Goal: Task Accomplishment & Management: Use online tool/utility

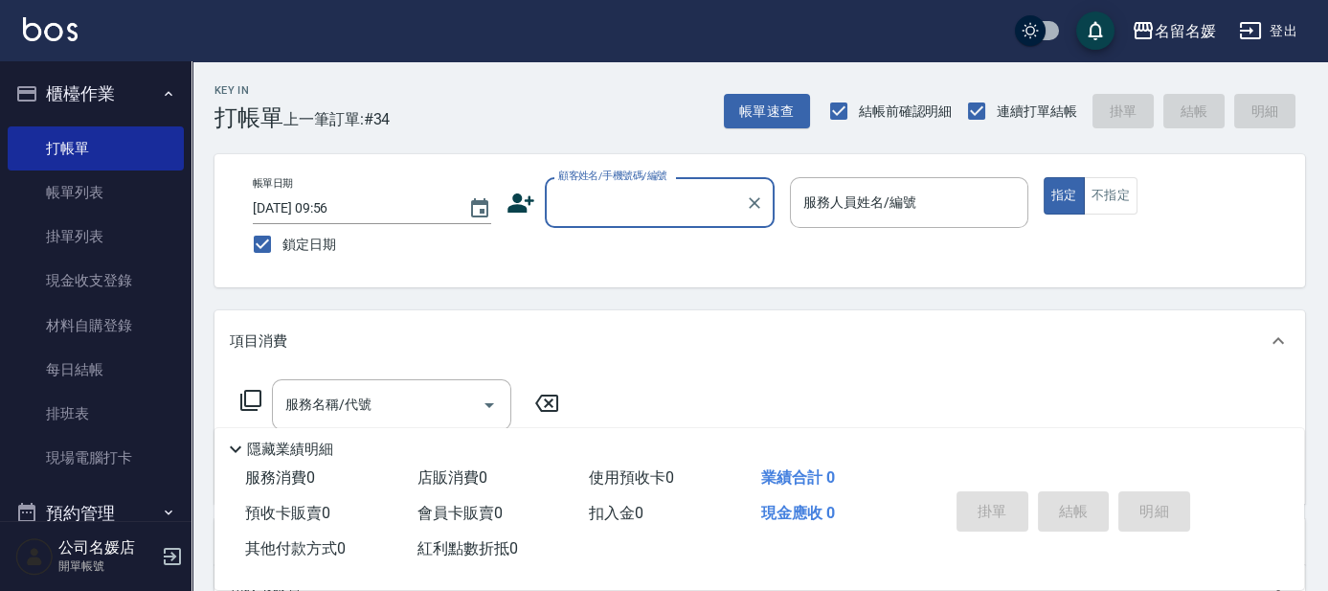
scroll to position [173, 0]
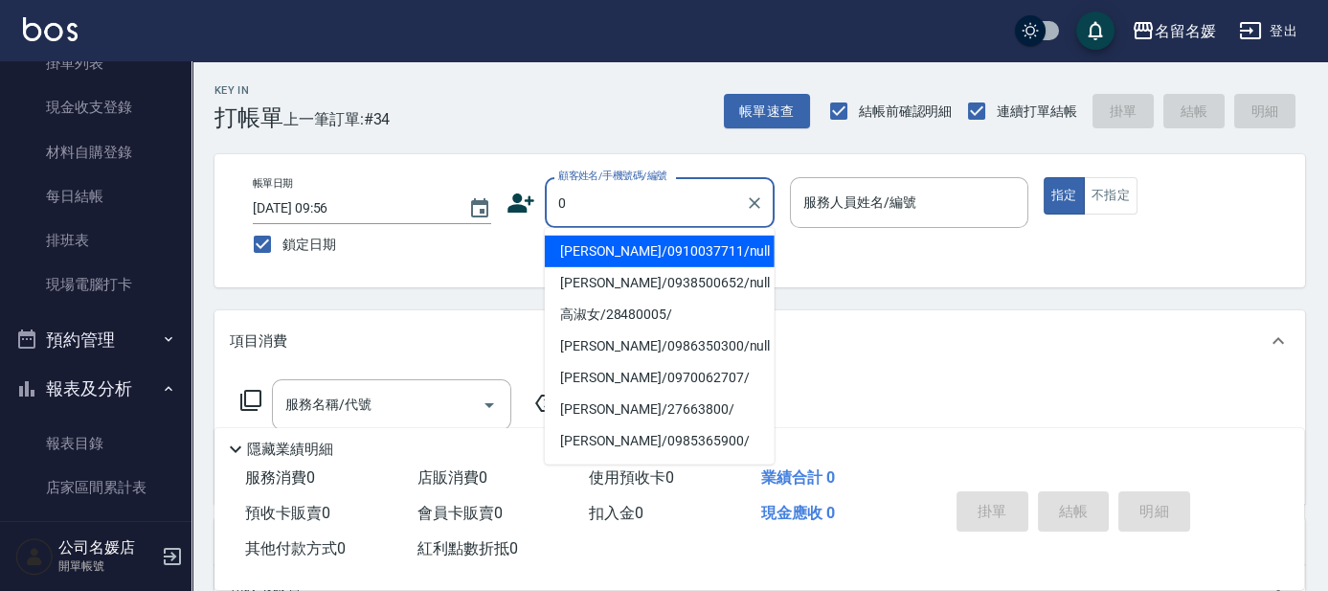
type input "林淑玲/0910037711/null"
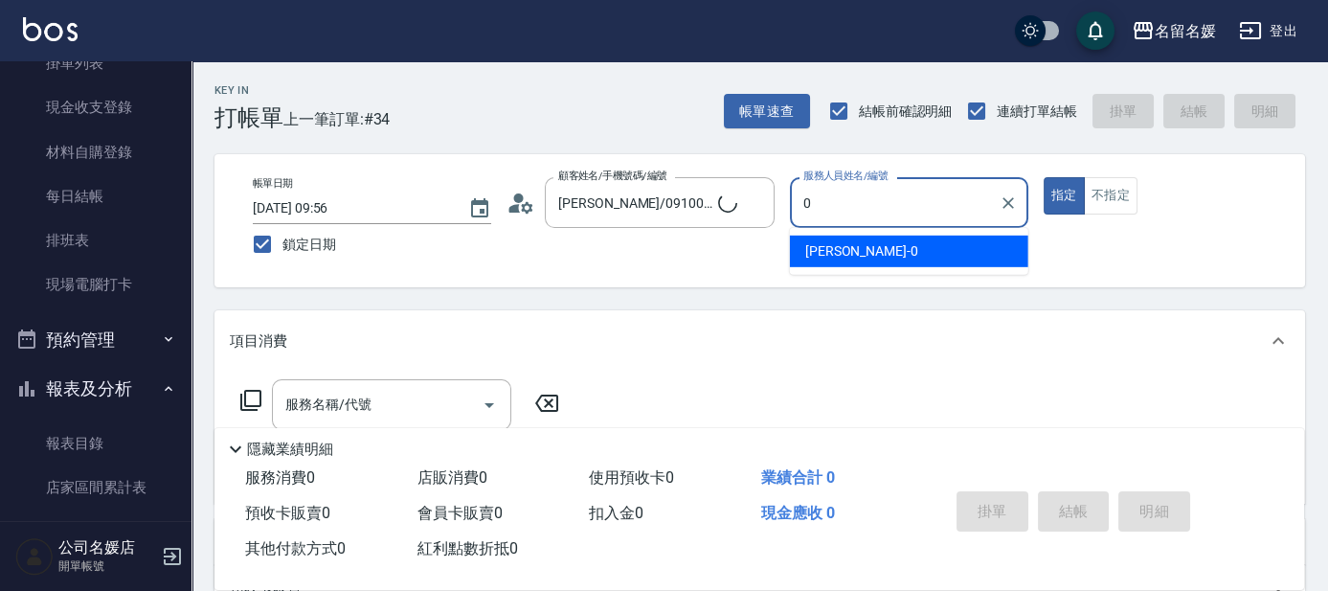
type input "08"
type input "新客人 姓名未設定/0/null"
type input "許明雅-08"
type button "true"
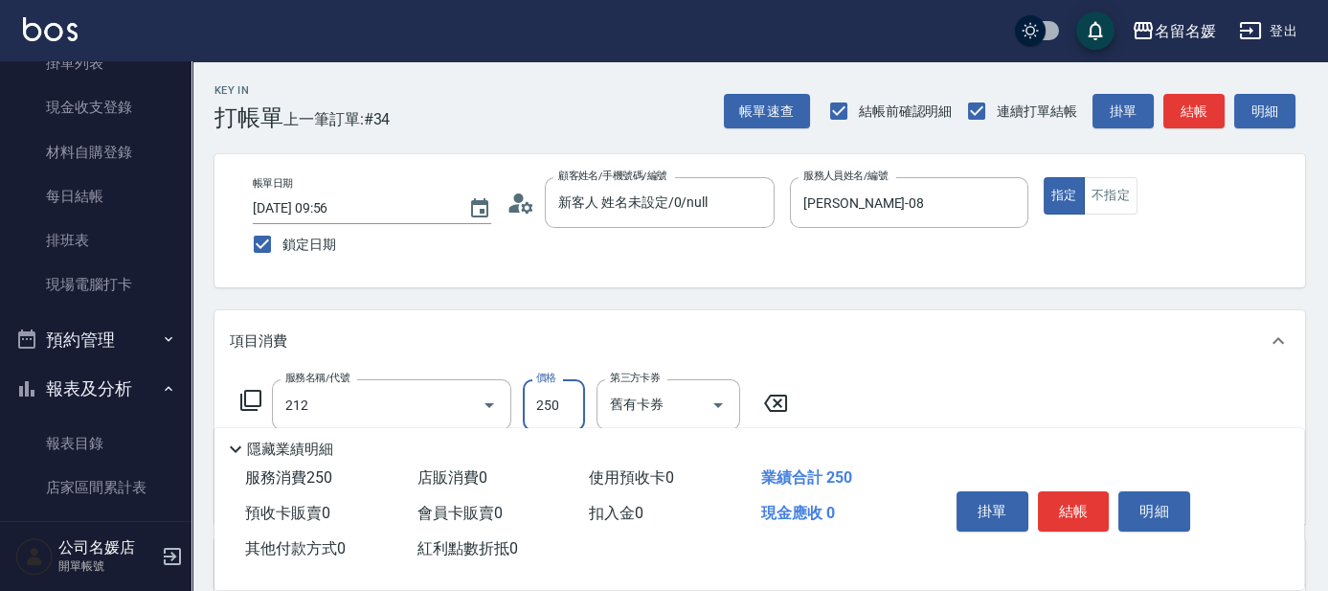
type input "洗髮券-(卡)250(212)"
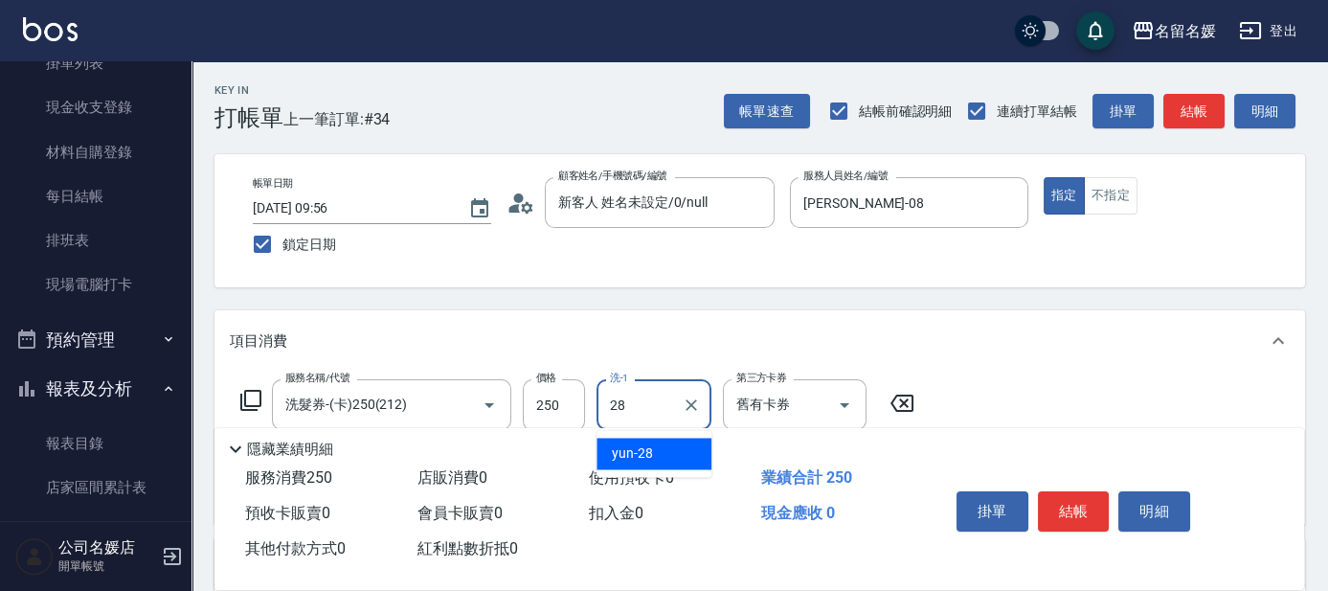
type input "yun-28"
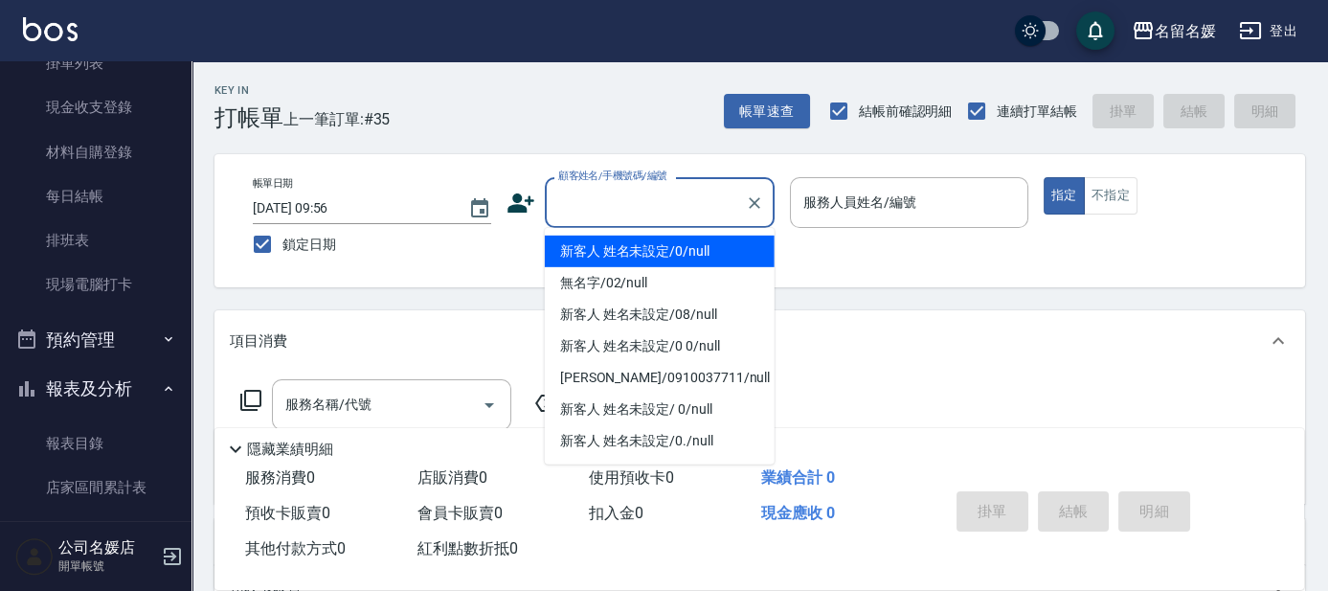
type input "0"
type input "新客人 姓名未設定/0/null"
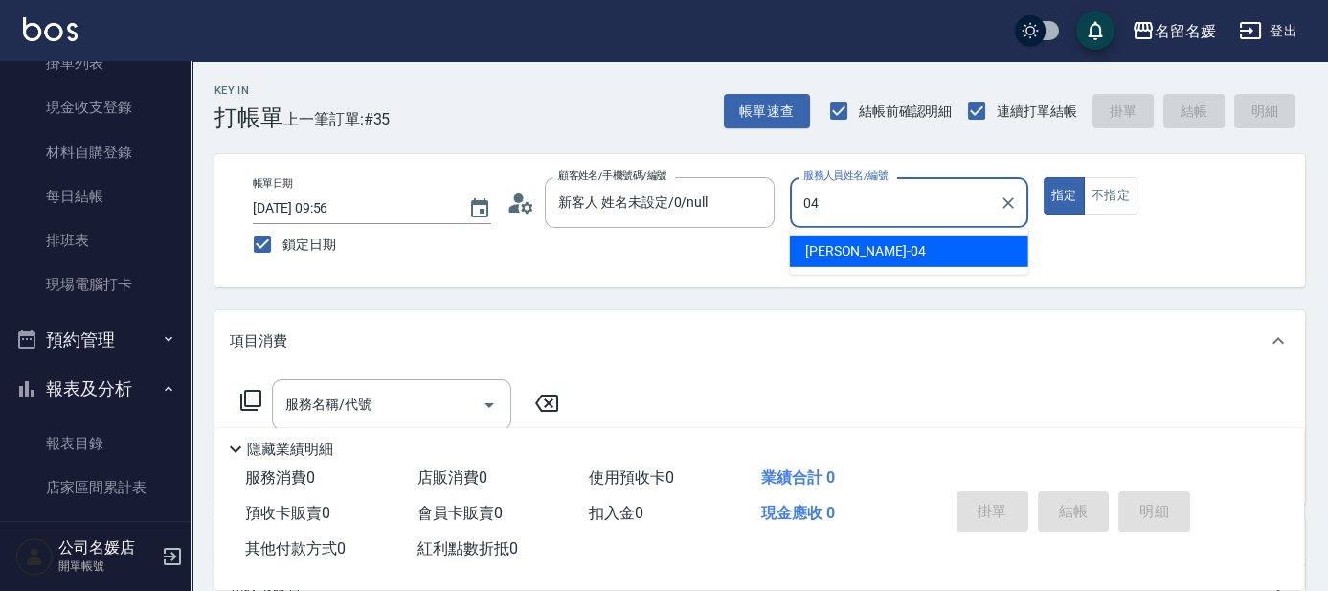
type input "葉沛琪-04"
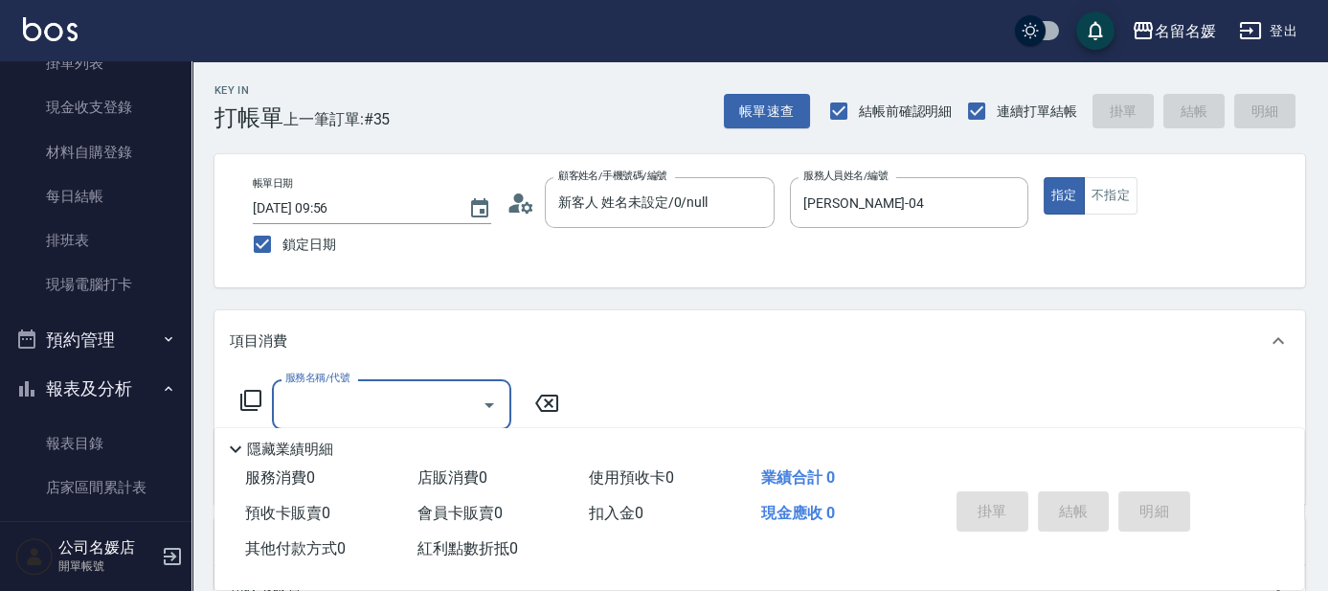
type input "2"
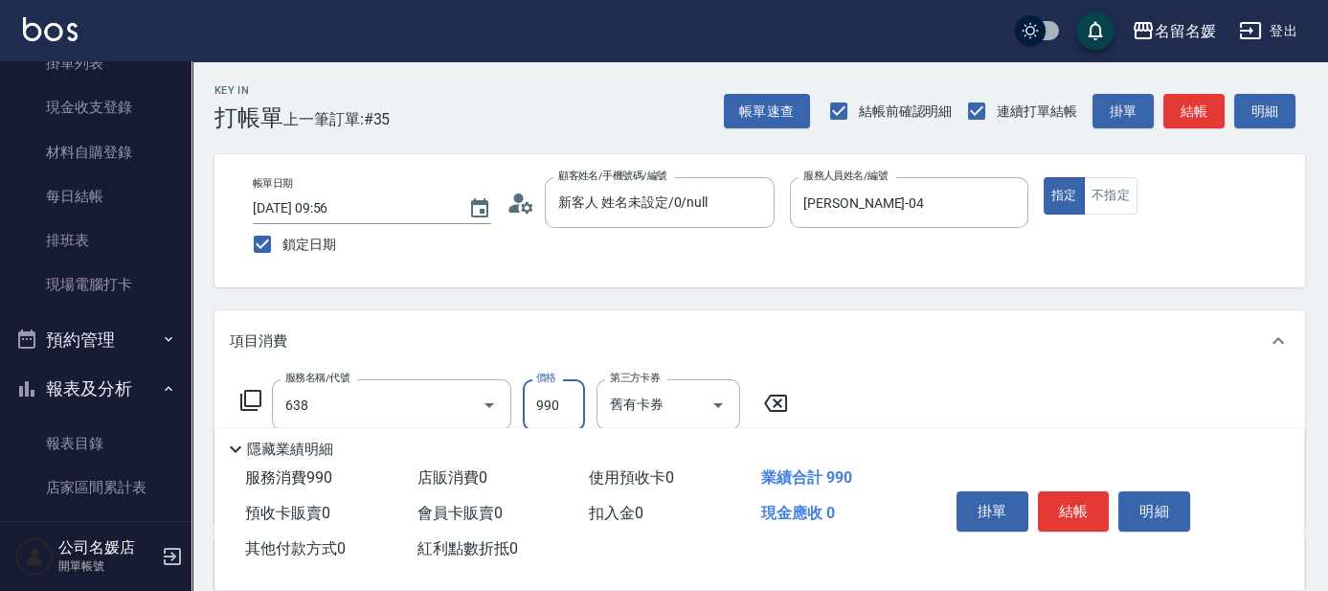
type input "(芙)頭皮養護套卡(638)"
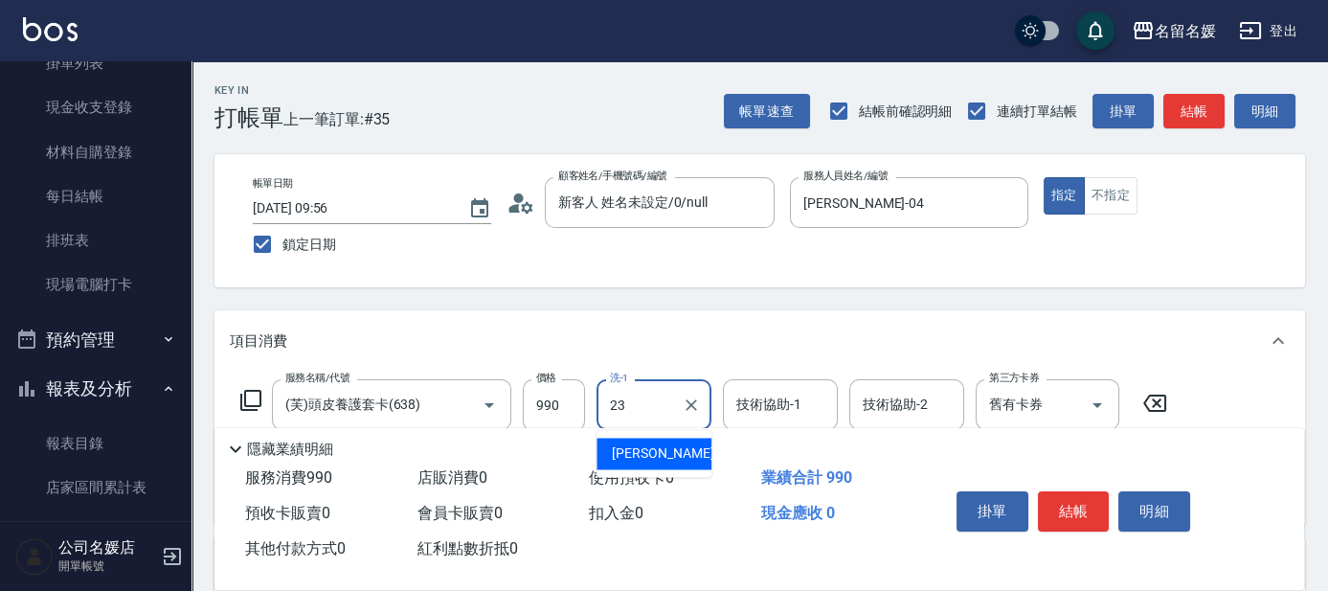
type input "俞靜嫺-23"
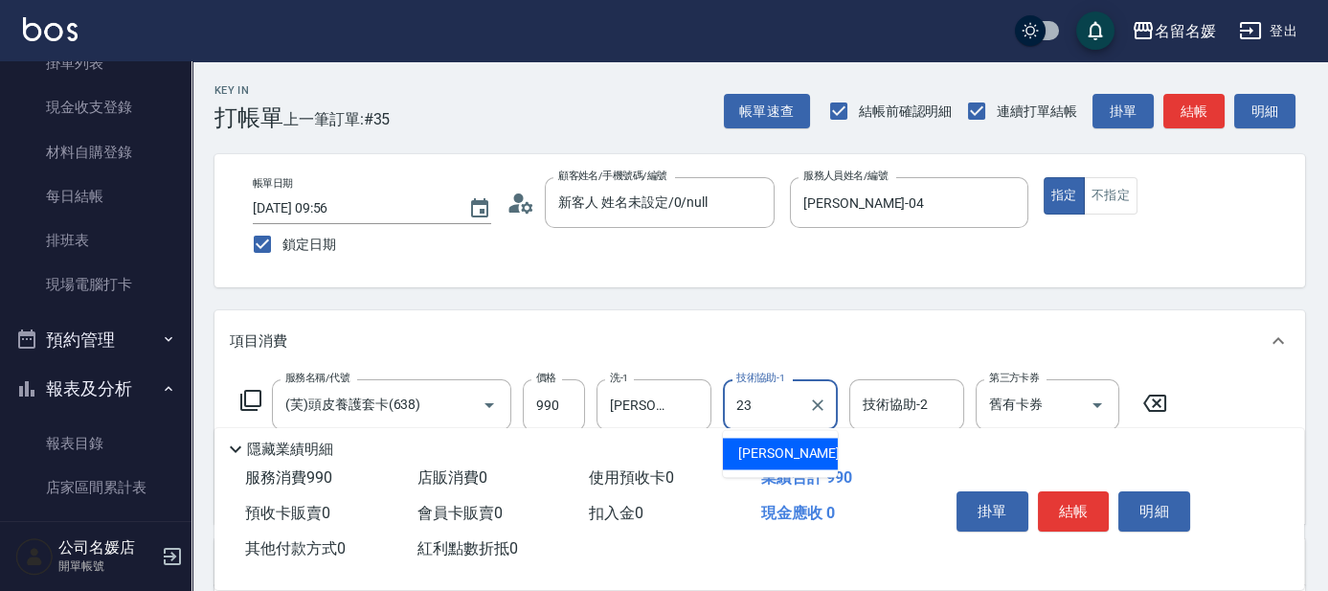
type input "俞靜嫺-23"
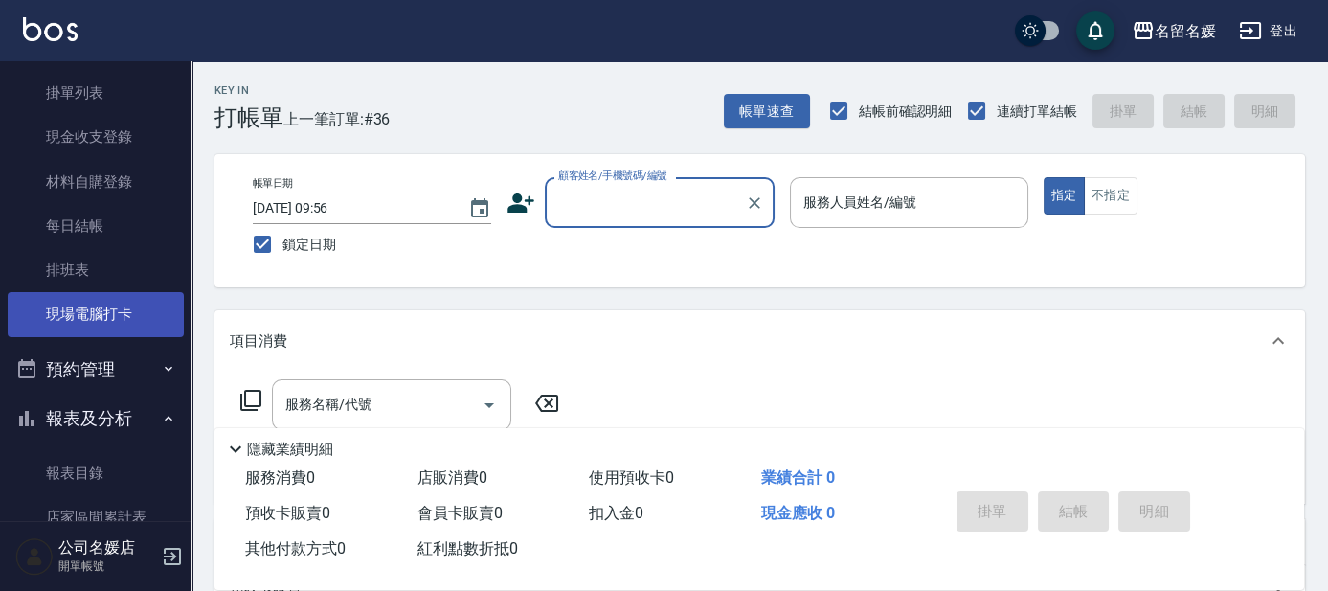
scroll to position [0, 0]
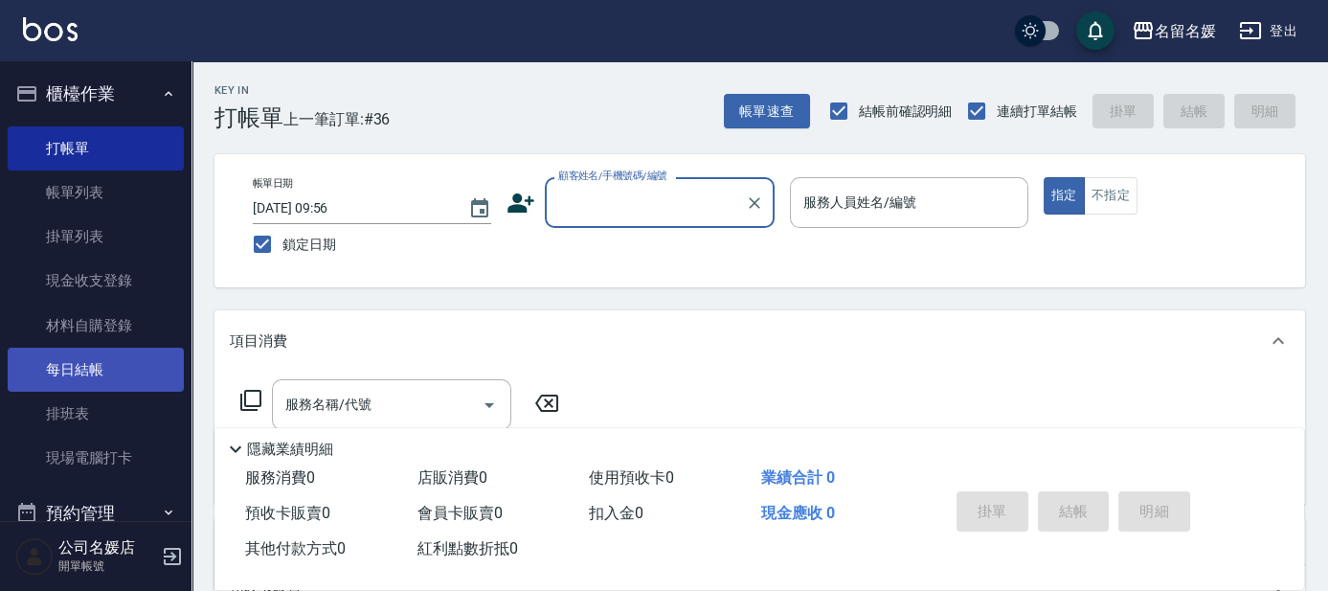
click at [86, 363] on link "每日結帳" at bounding box center [96, 369] width 176 height 44
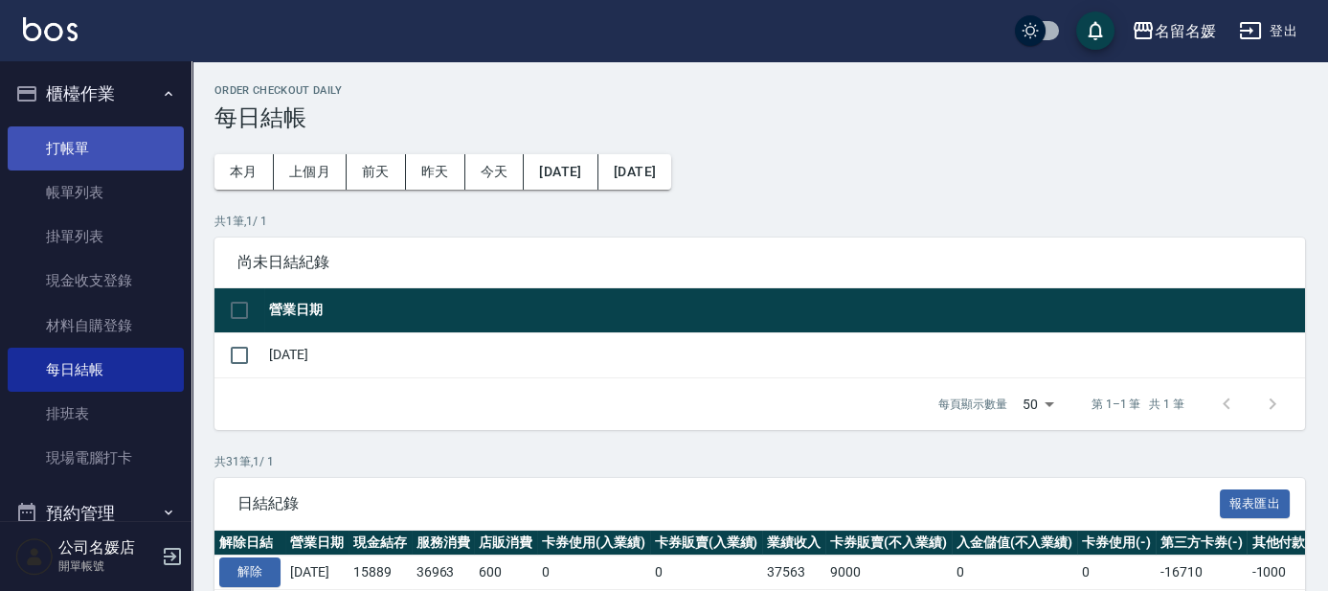
click at [78, 155] on link "打帳單" at bounding box center [96, 148] width 176 height 44
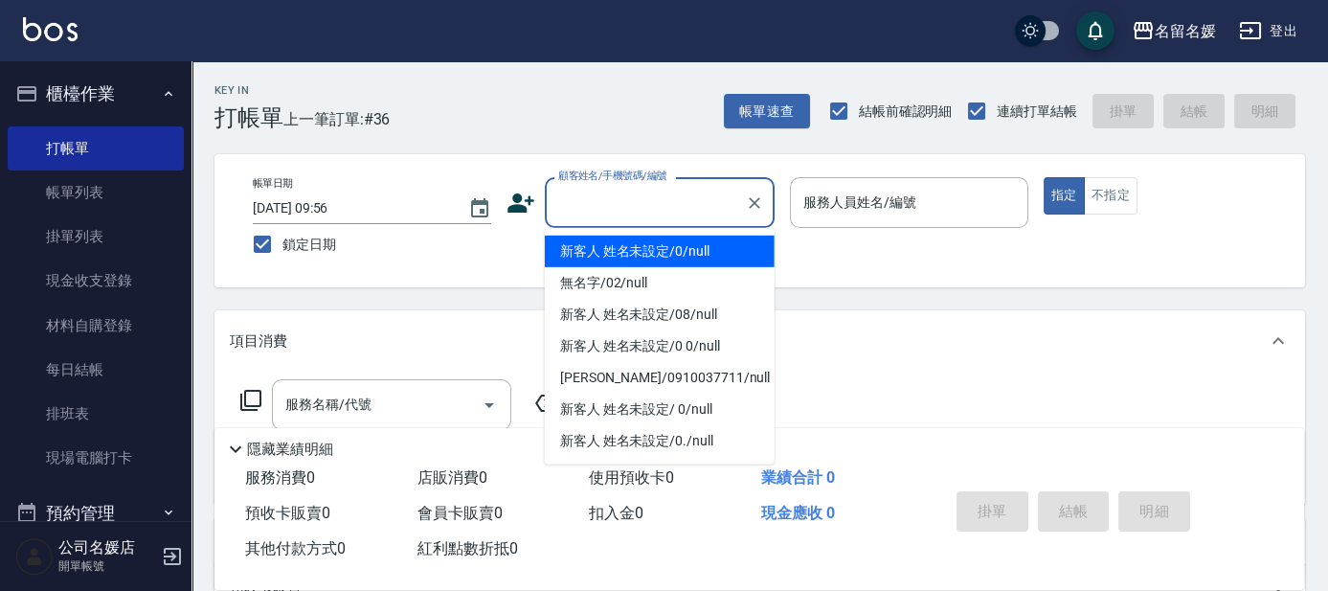
type input "0"
type input "新客人 姓名未設定/0/null"
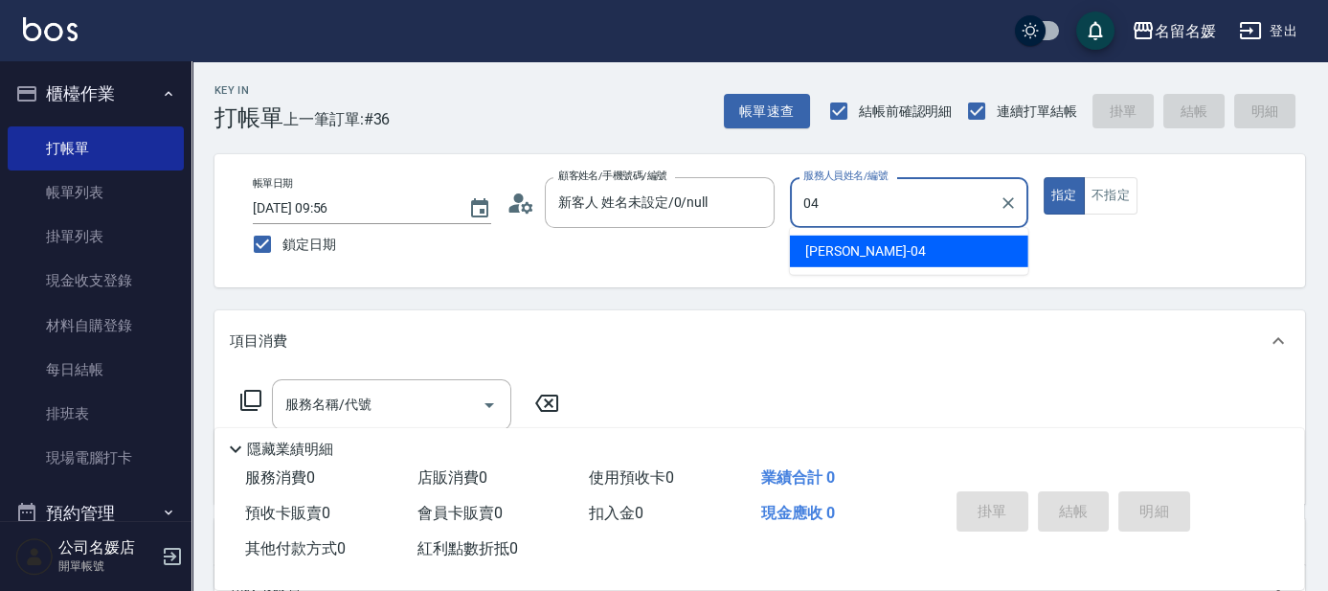
type input "04"
type button "true"
type input "葉沛琪-04"
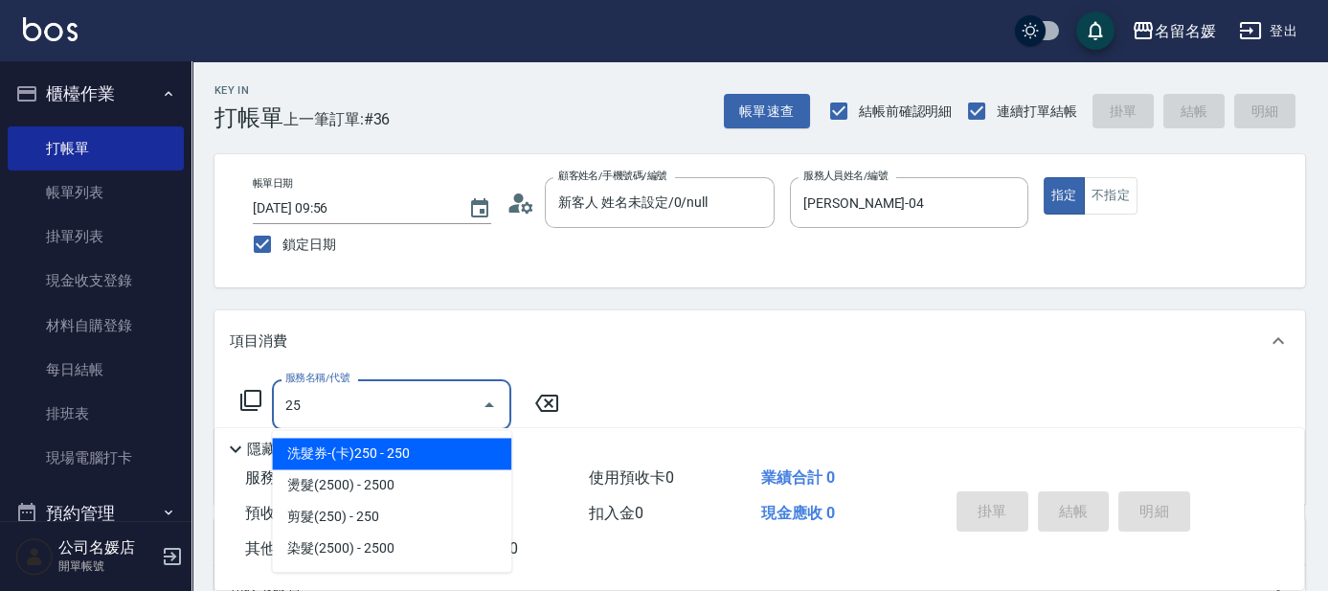
type input "2"
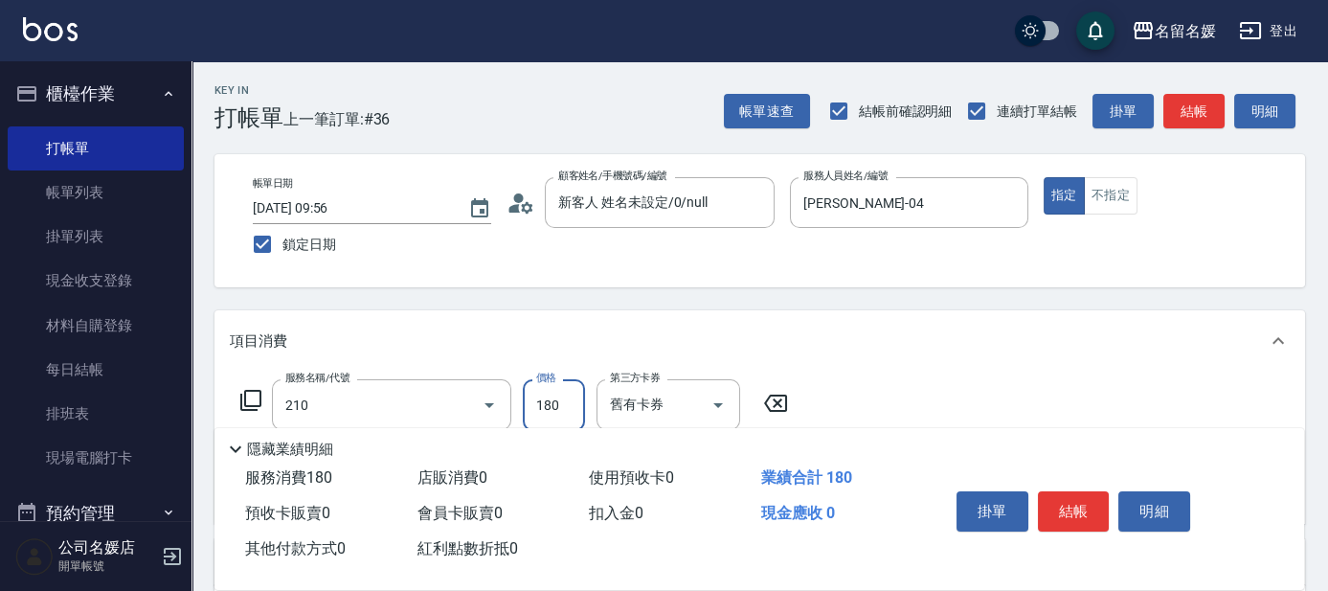
type input "洗券-(卡)180(210)"
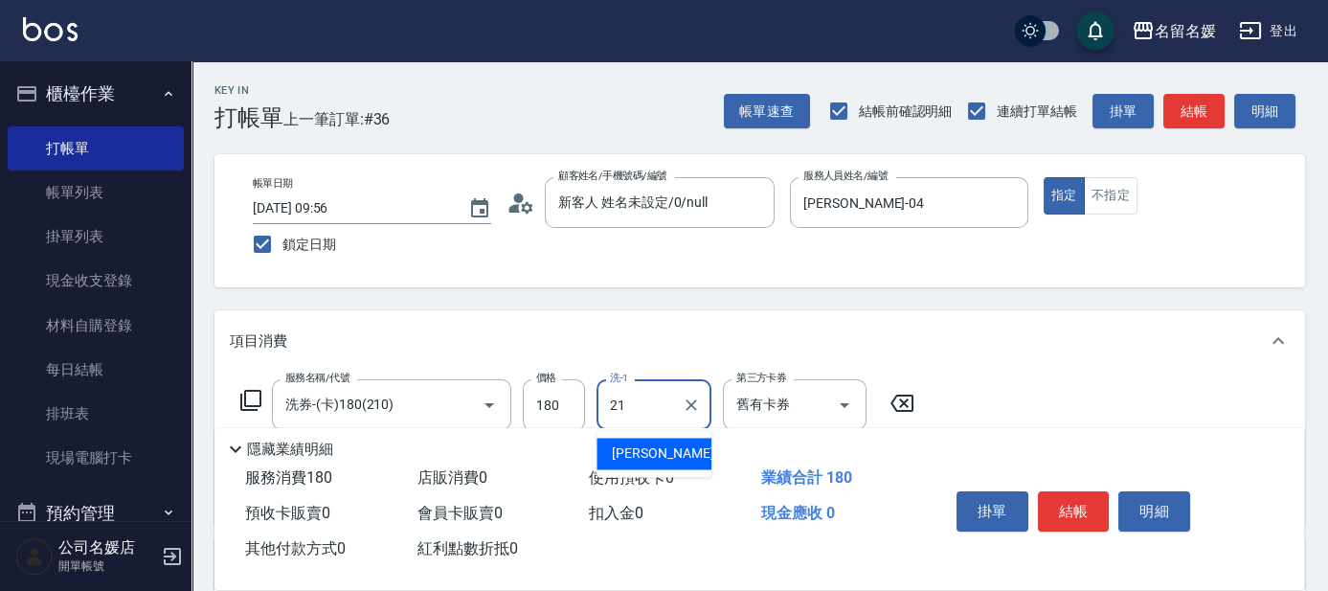
type input "許庭瑀-21"
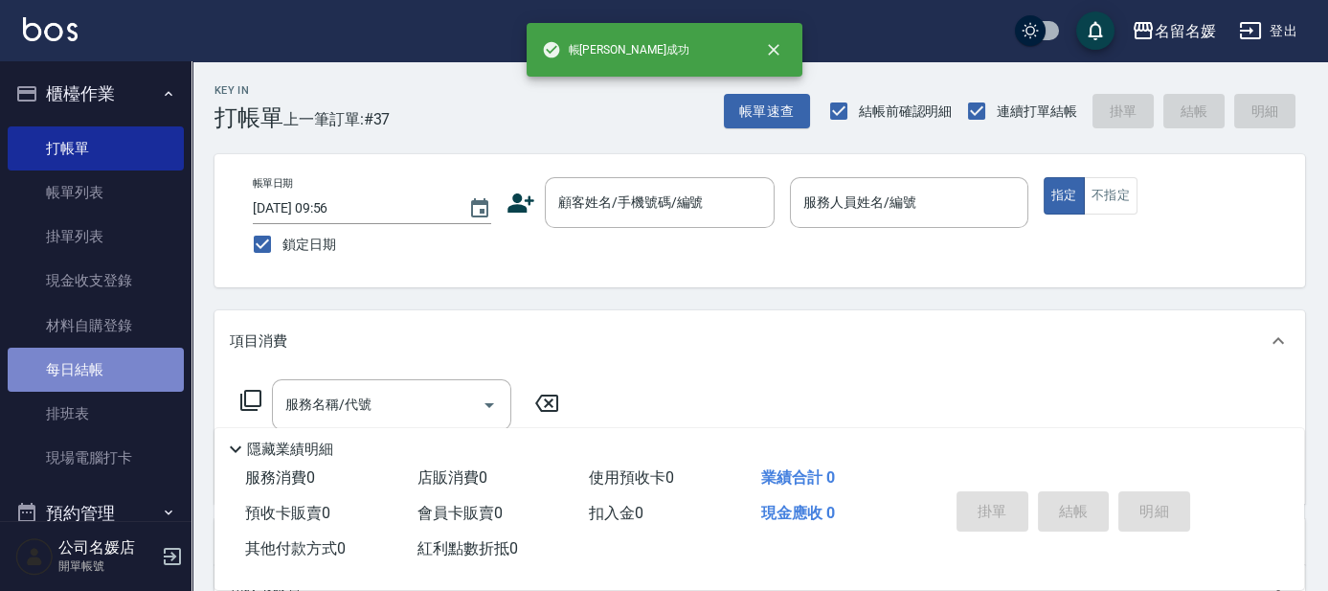
click at [123, 374] on link "每日結帳" at bounding box center [96, 369] width 176 height 44
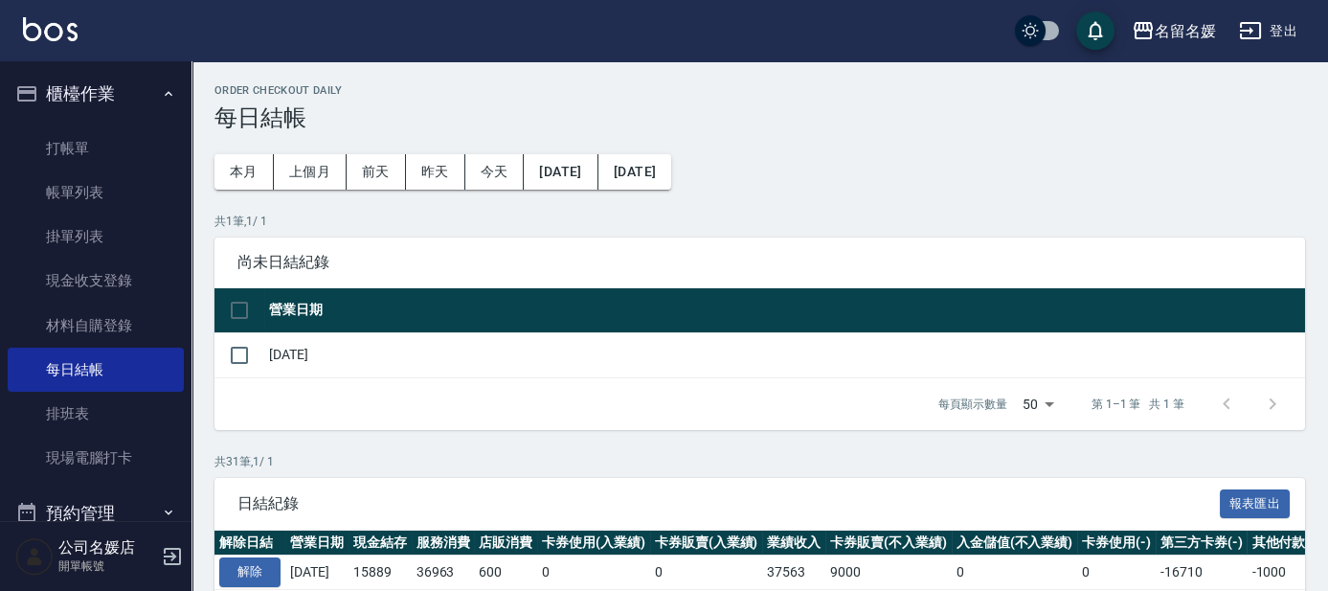
click at [302, 352] on td "[DATE]" at bounding box center [784, 354] width 1041 height 45
click at [238, 353] on input "checkbox" at bounding box center [239, 355] width 40 height 40
checkbox input "true"
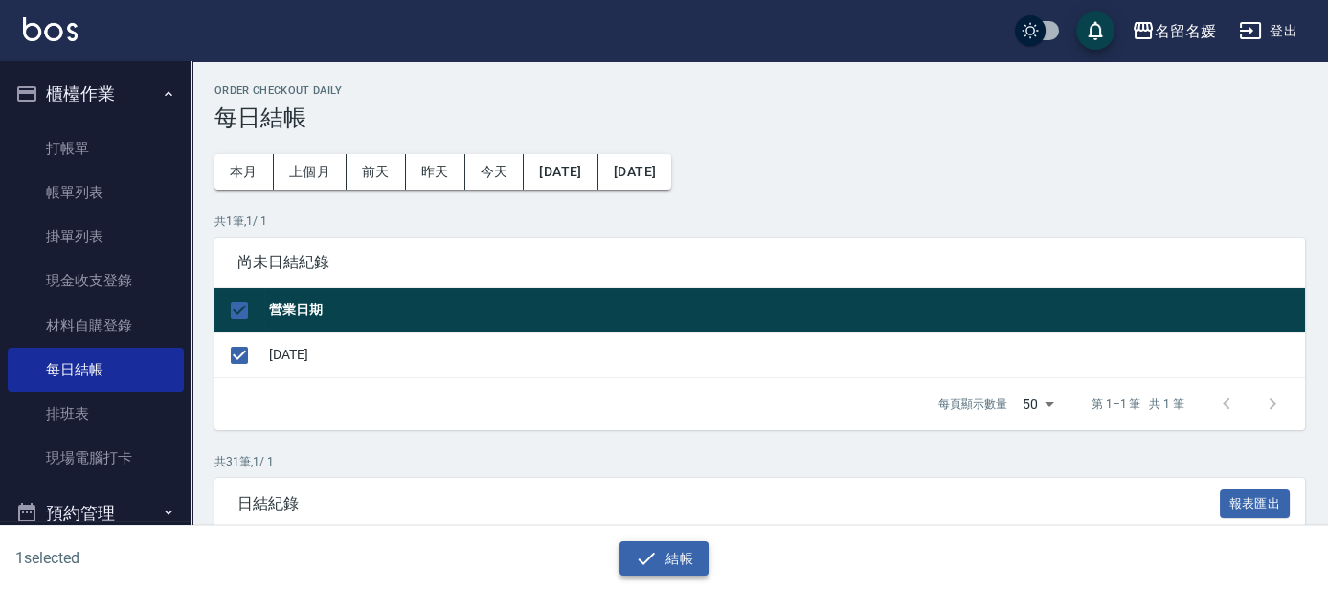
click at [664, 548] on button "結帳" at bounding box center [663, 558] width 89 height 35
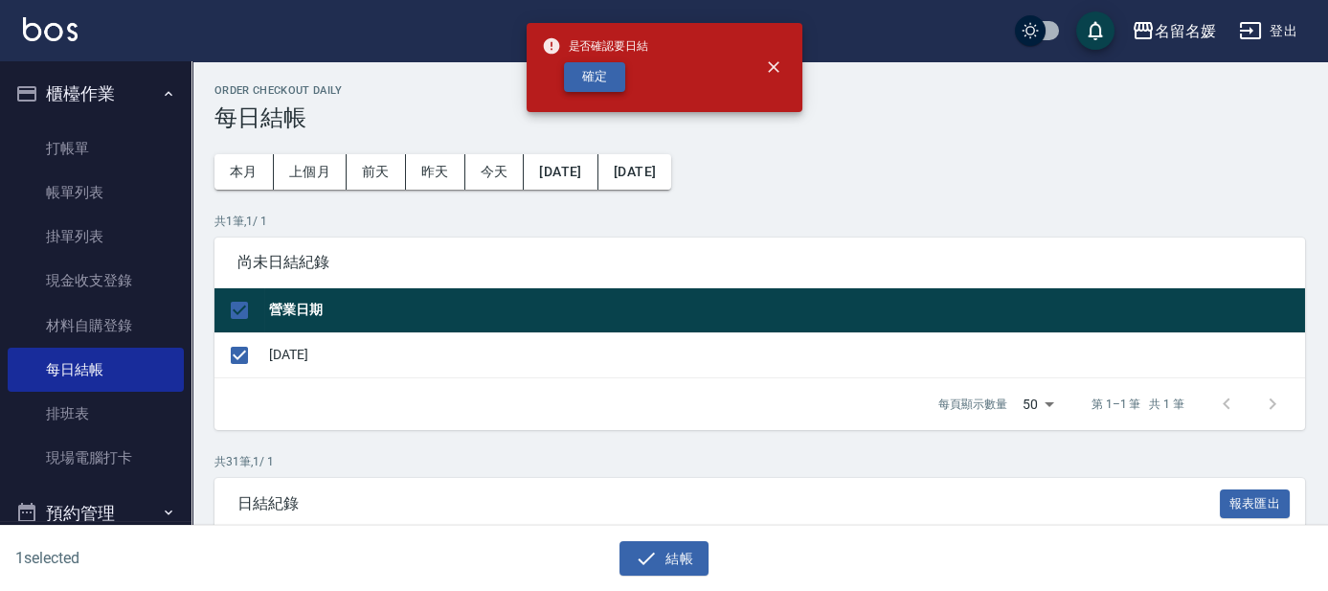
click at [574, 69] on button "確定" at bounding box center [594, 77] width 61 height 30
checkbox input "false"
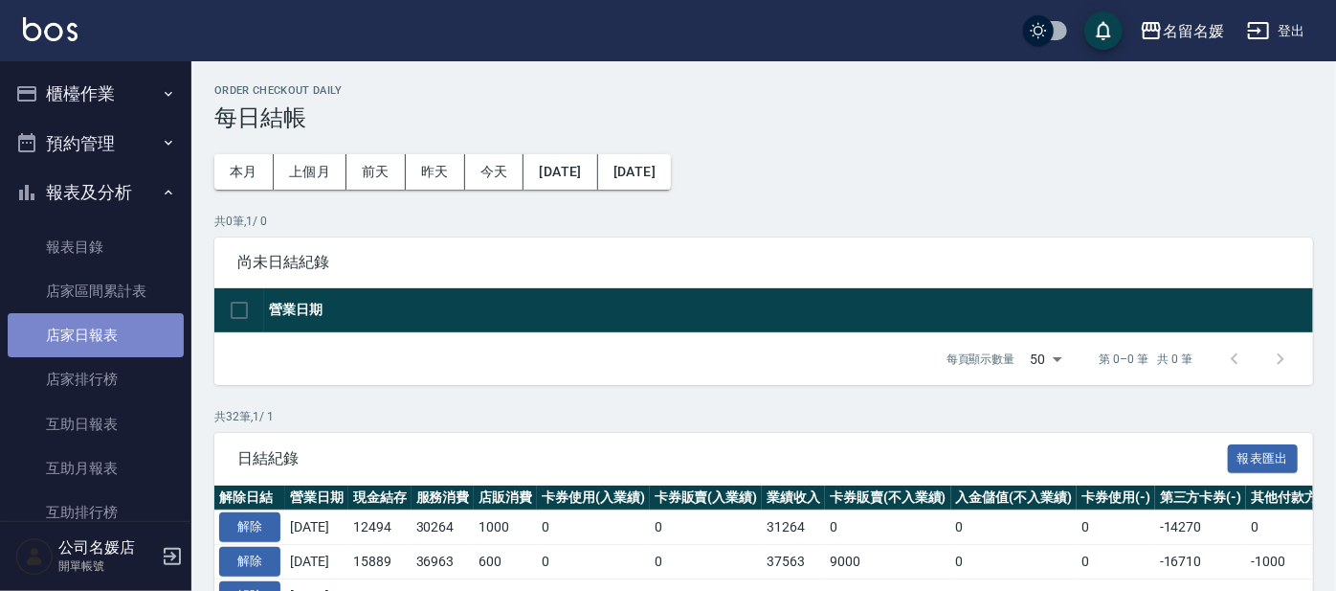
click at [128, 321] on link "店家日報表" at bounding box center [96, 335] width 176 height 44
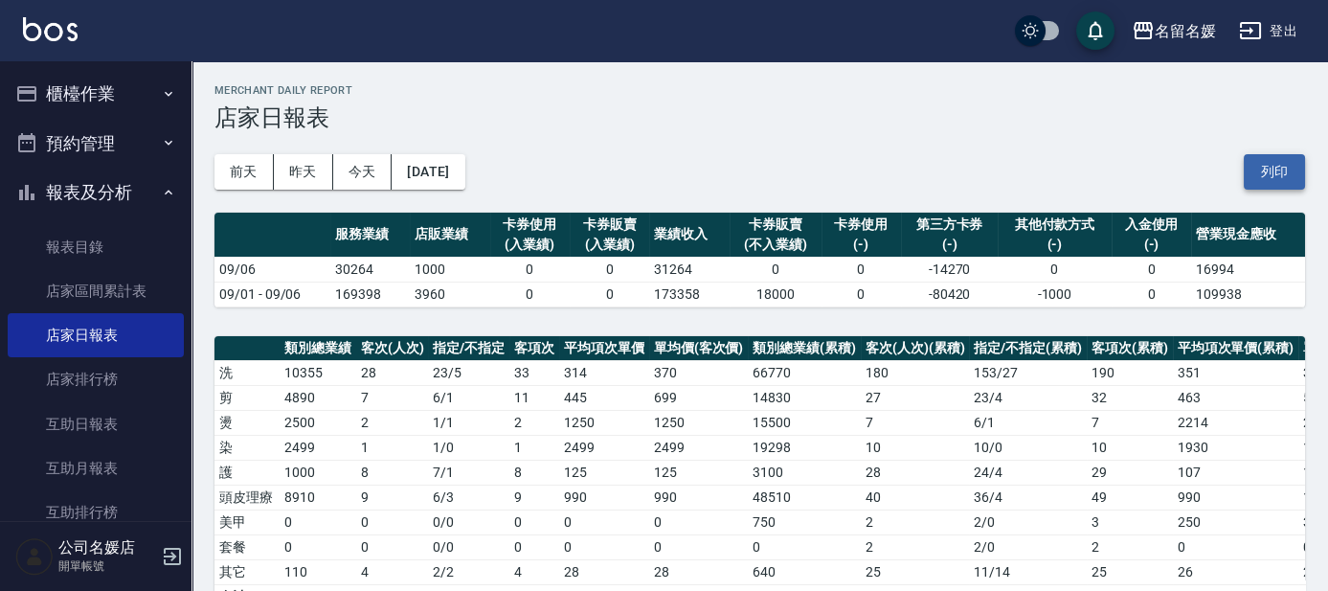
click at [1262, 179] on button "列印" at bounding box center [1273, 171] width 61 height 35
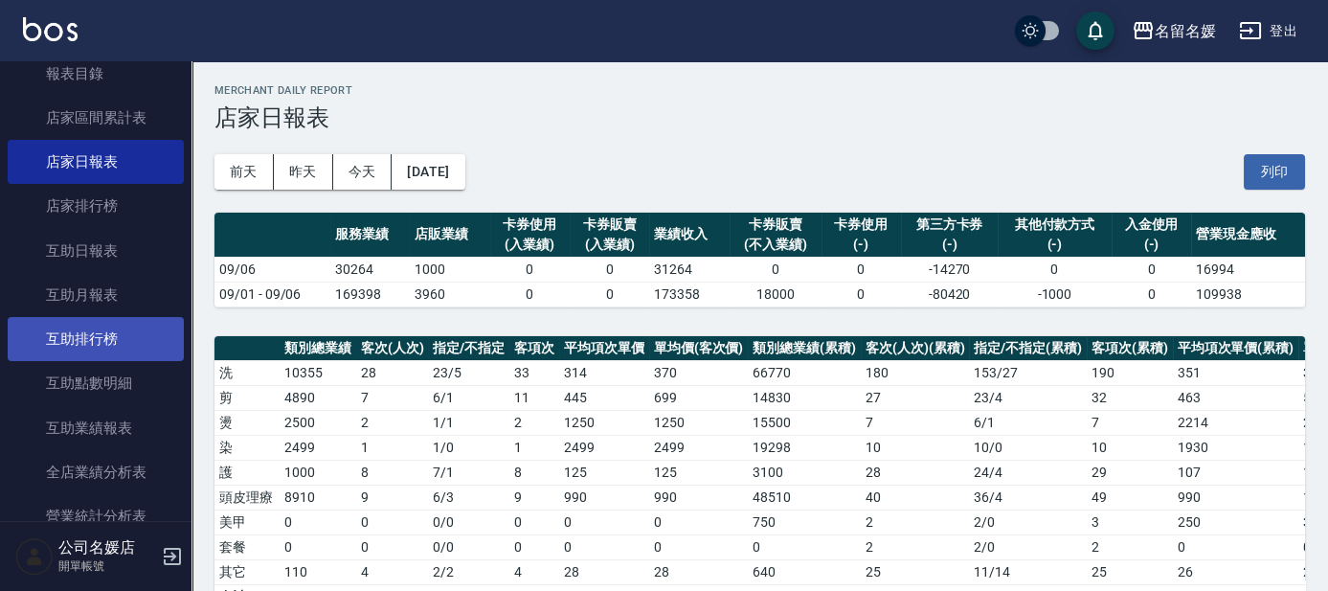
scroll to position [173, 0]
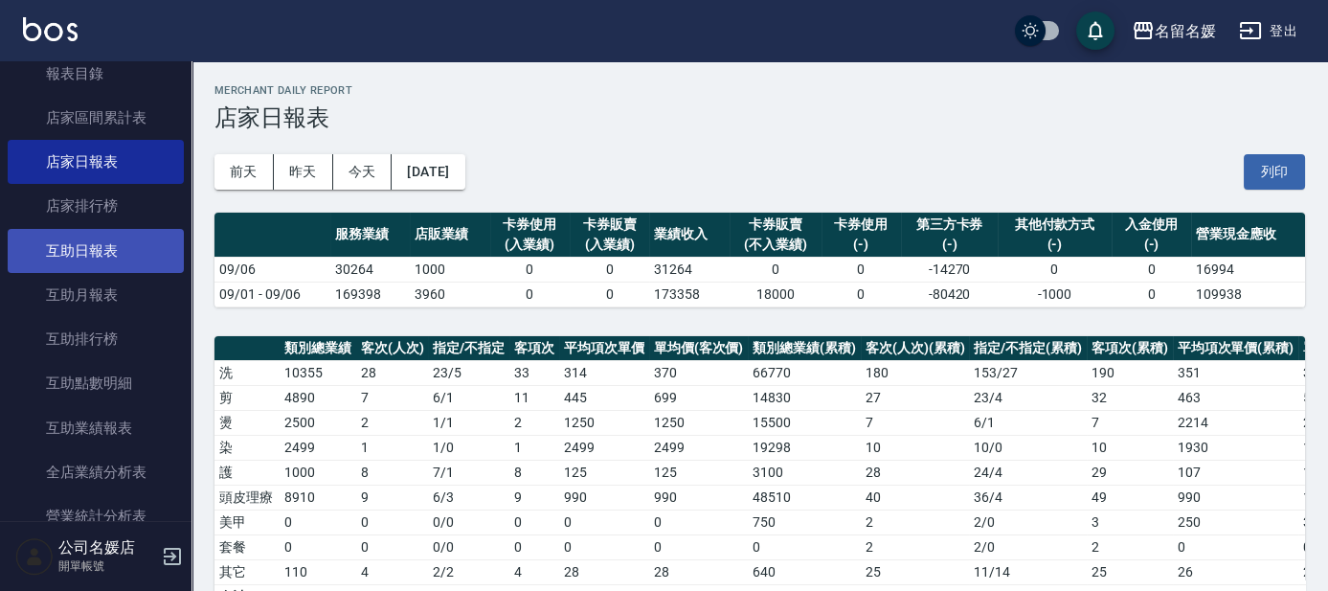
click at [144, 247] on link "互助日報表" at bounding box center [96, 251] width 176 height 44
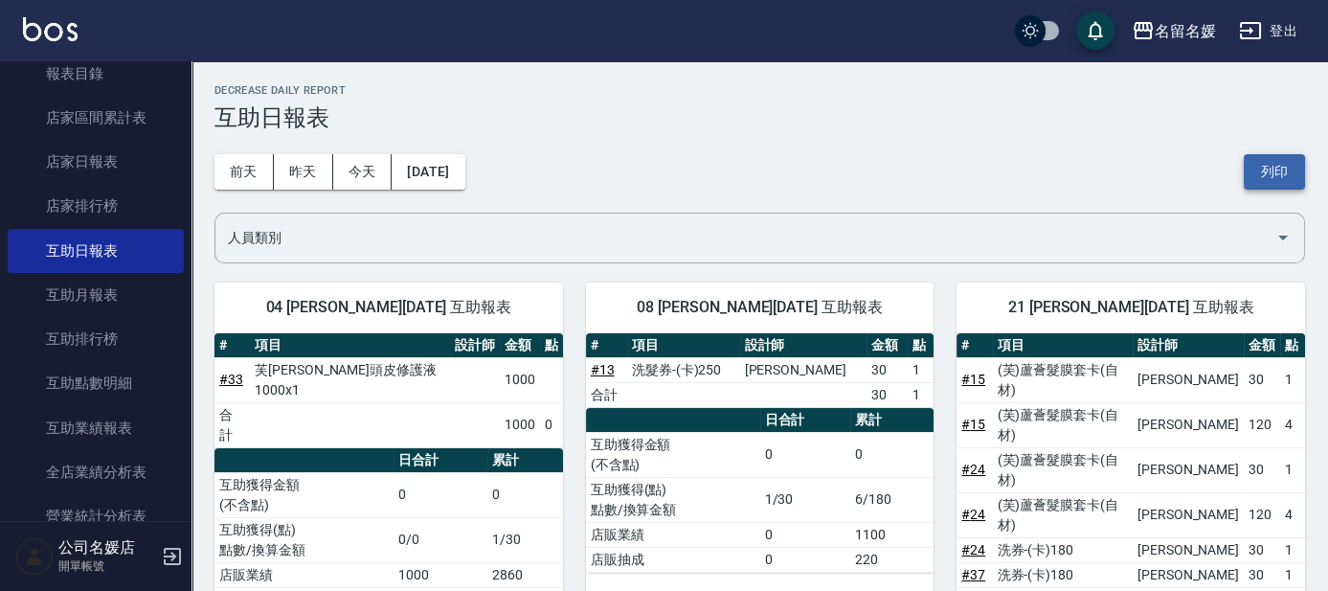
click at [1264, 174] on button "列印" at bounding box center [1273, 171] width 61 height 35
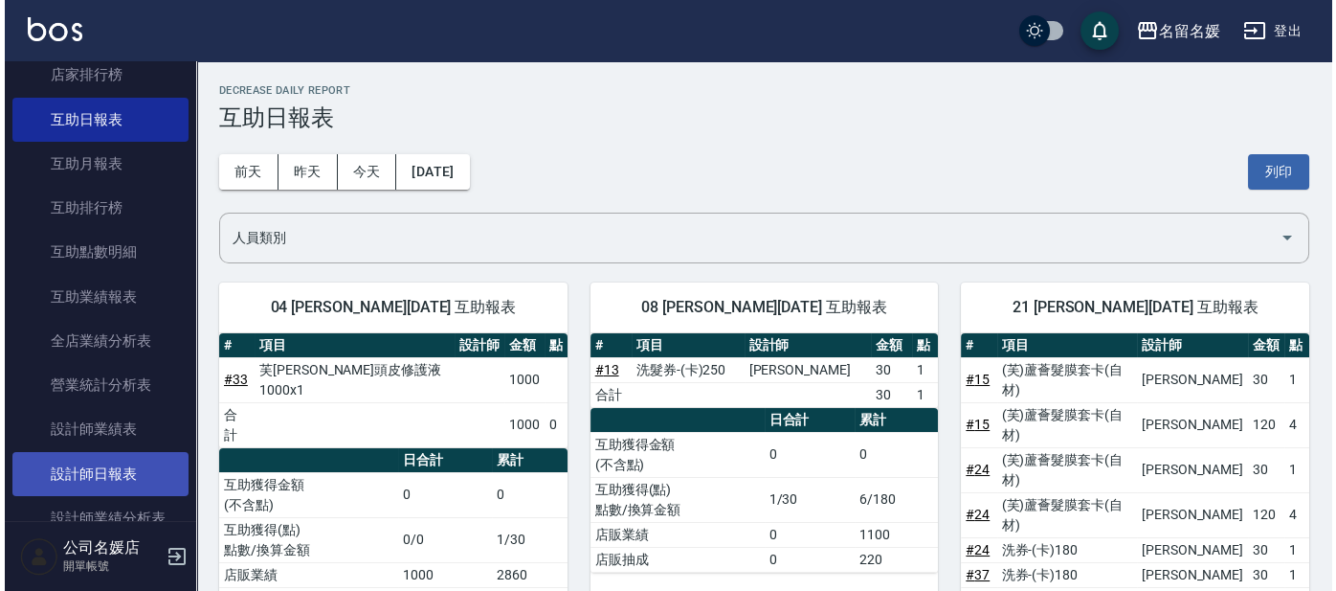
scroll to position [347, 0]
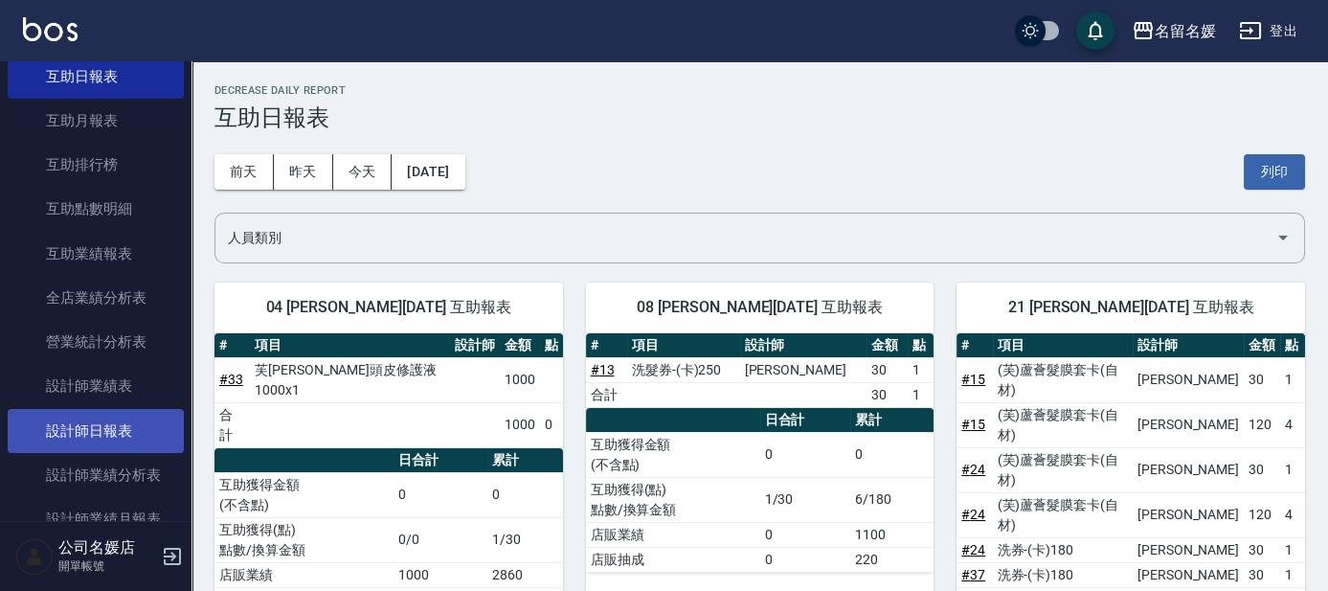
click at [127, 432] on link "設計師日報表" at bounding box center [96, 431] width 176 height 44
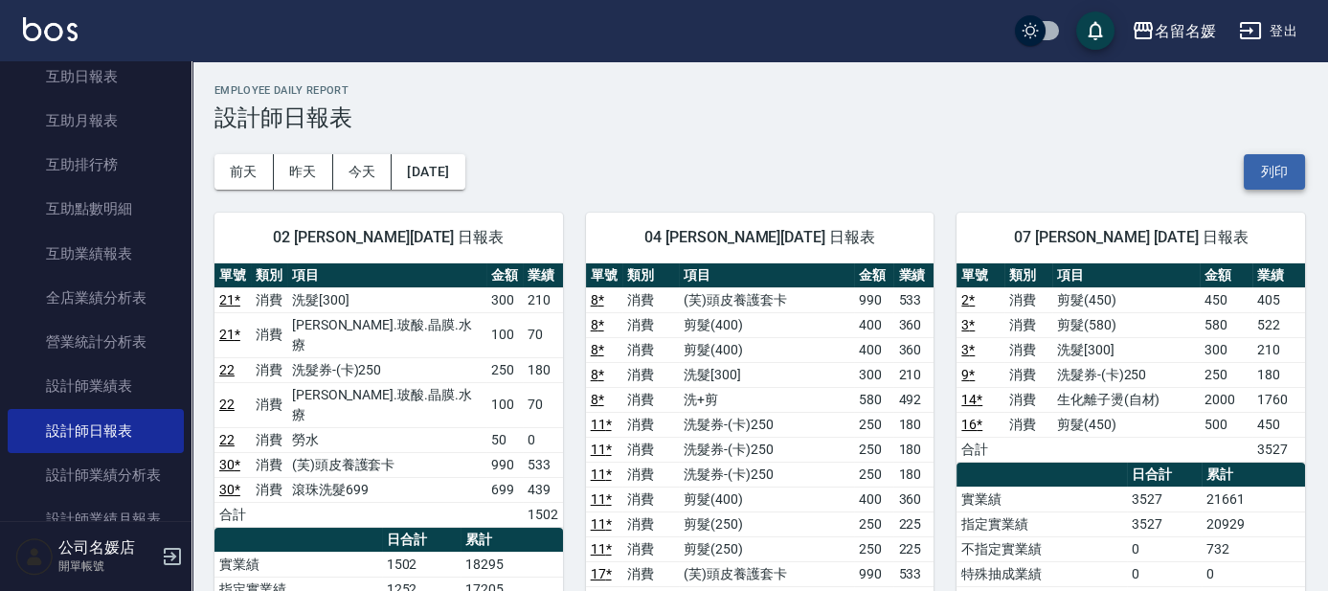
click at [1247, 166] on button "列印" at bounding box center [1273, 171] width 61 height 35
click at [1270, 30] on button "登出" at bounding box center [1268, 30] width 74 height 35
